Goal: Check status: Check status

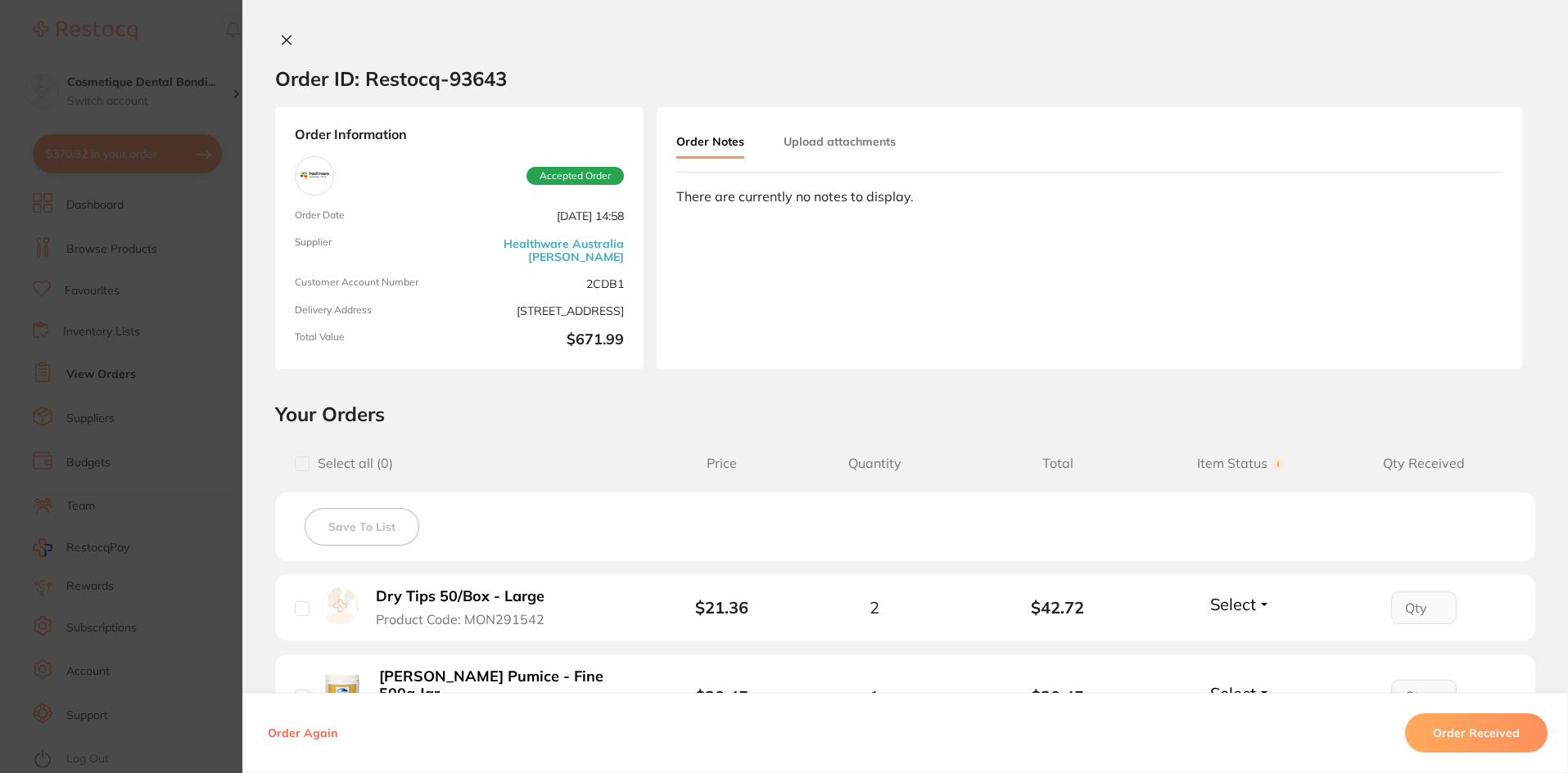
click at [289, 51] on div "Order ID: Restocq- 93643" at bounding box center [391, 78] width 232 height 57
click at [281, 48] on button at bounding box center [287, 41] width 23 height 17
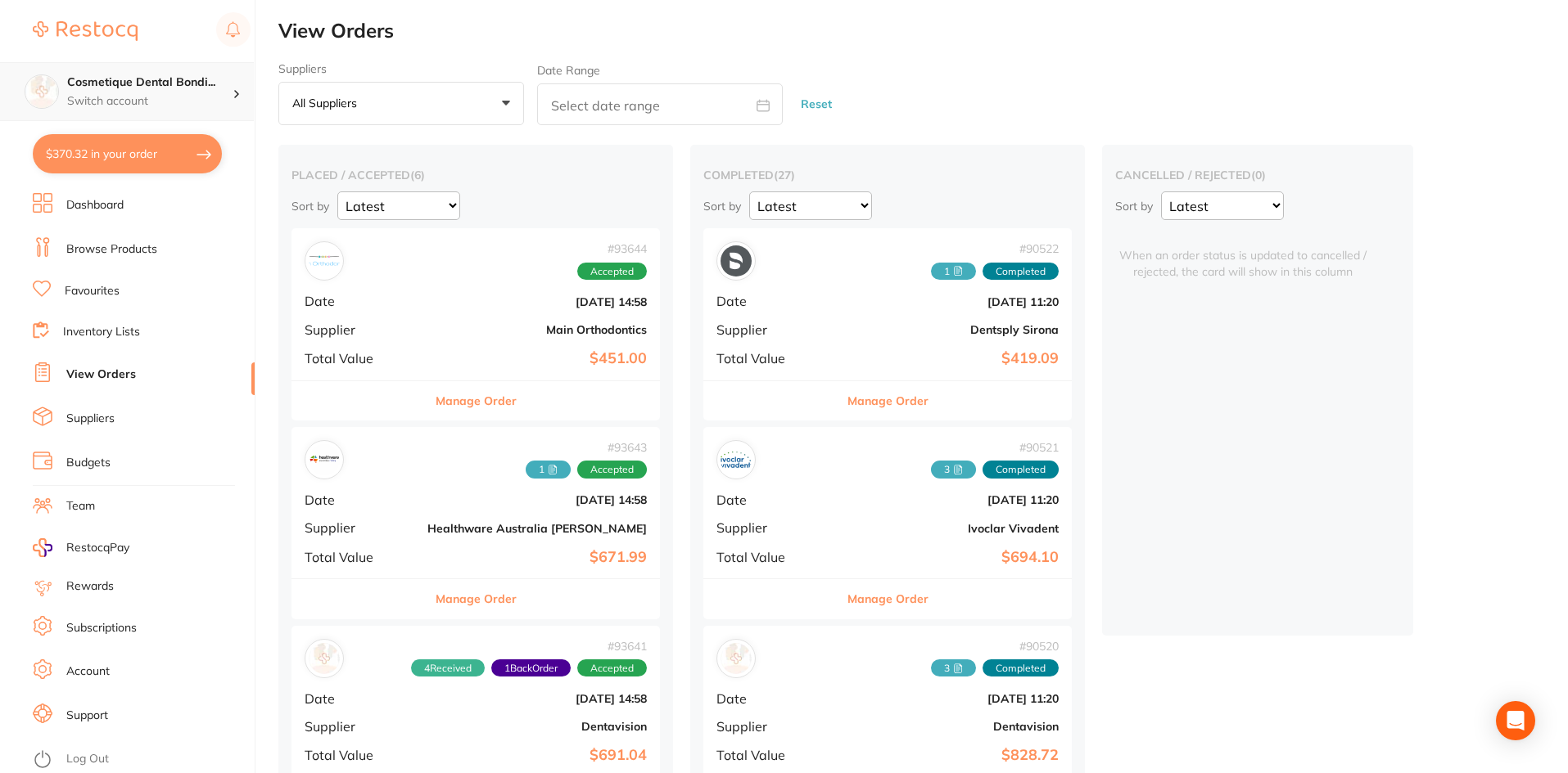
click at [181, 86] on h4 "Cosmetique Dental Bondi..." at bounding box center [149, 82] width 165 height 16
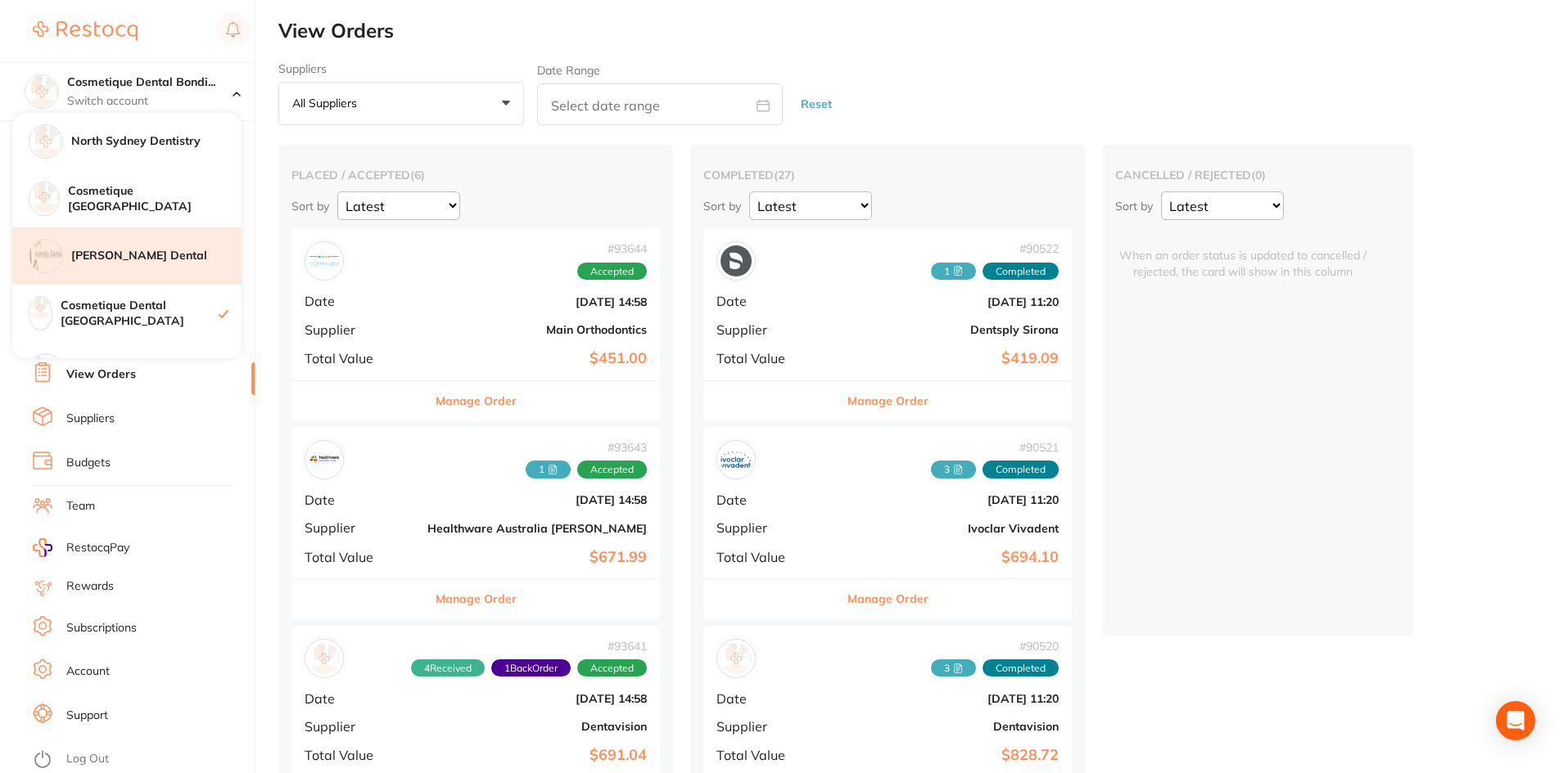
click at [156, 238] on div "[PERSON_NAME] Dental" at bounding box center [127, 256] width 229 height 57
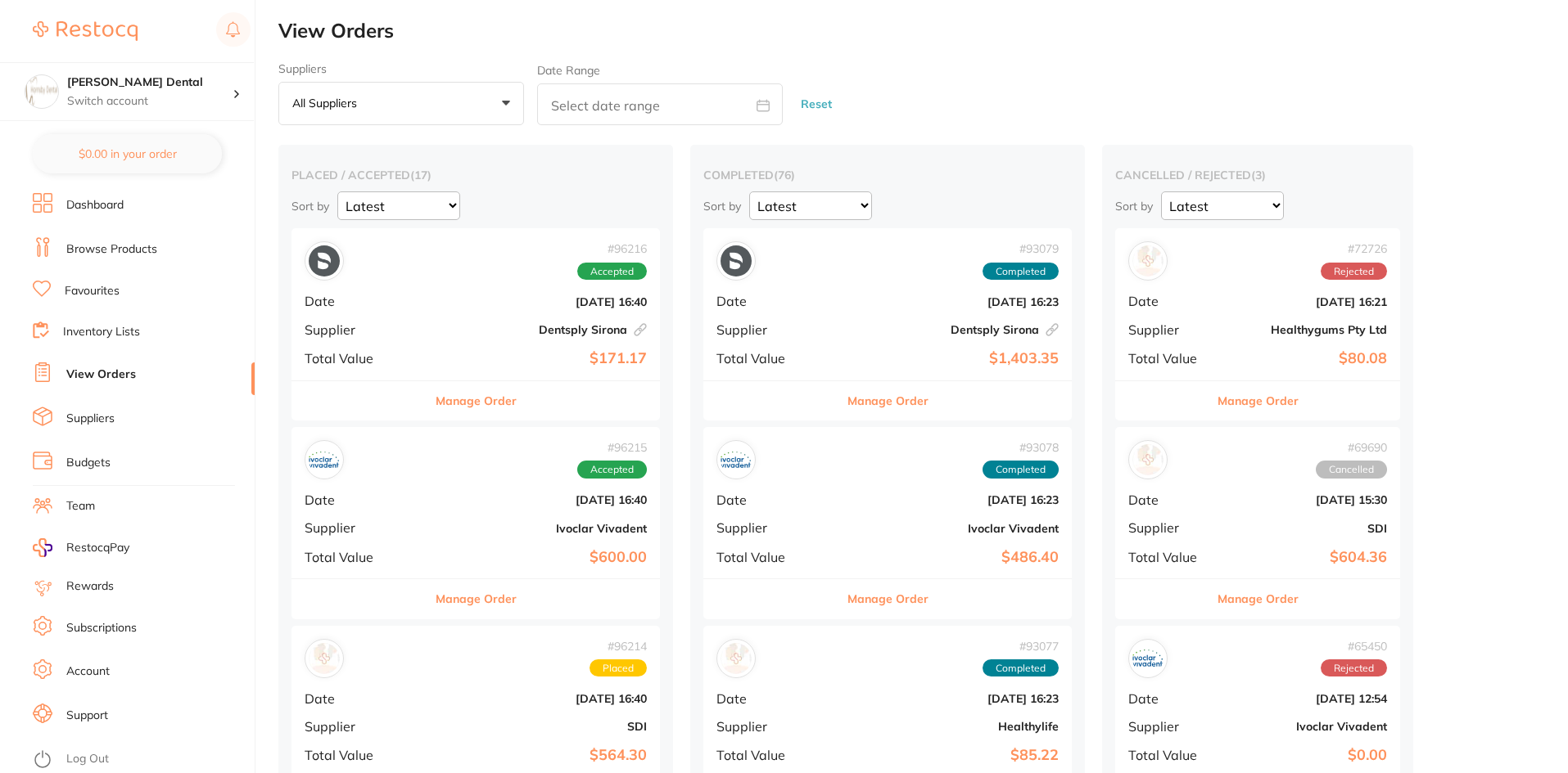
click at [592, 109] on input "text" at bounding box center [660, 104] width 246 height 42
select select "9"
select select "2025"
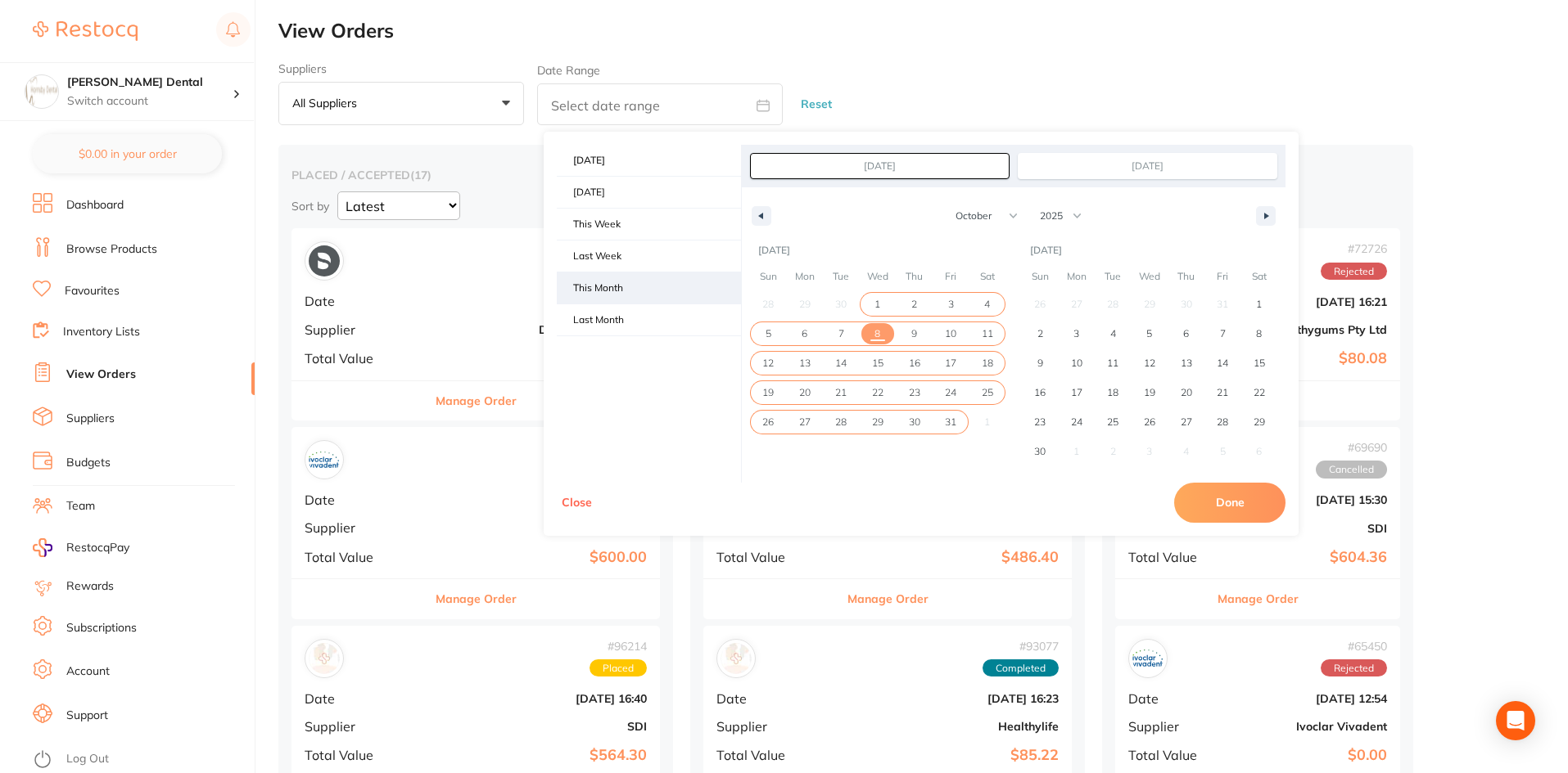
click at [600, 292] on span "This Month" at bounding box center [648, 288] width 184 height 31
type input "[DATE]"
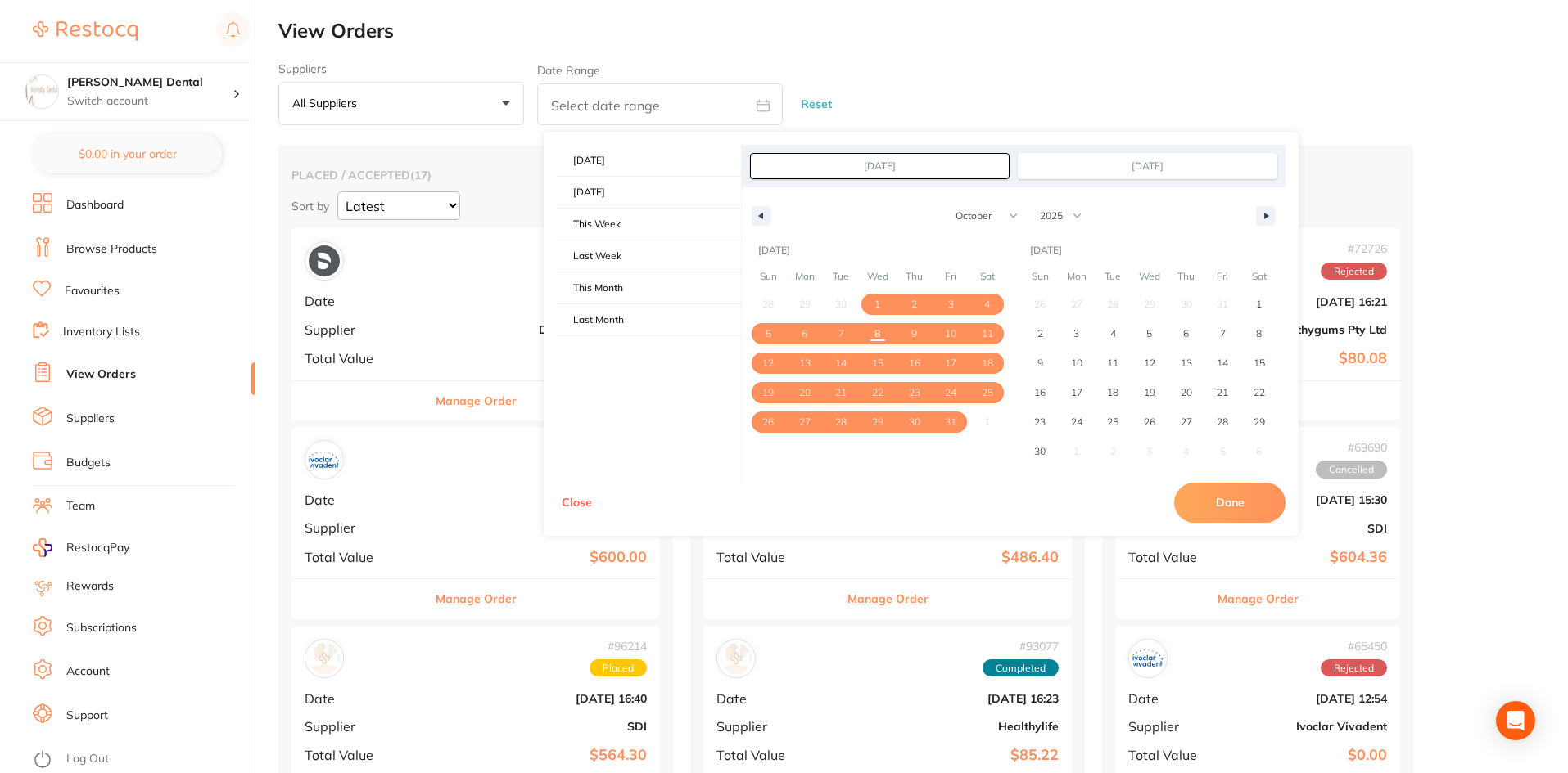
click at [1230, 497] on button "Done" at bounding box center [1229, 503] width 111 height 39
type input "[DATE] to [DATE]"
